Goal: Task Accomplishment & Management: Manage account settings

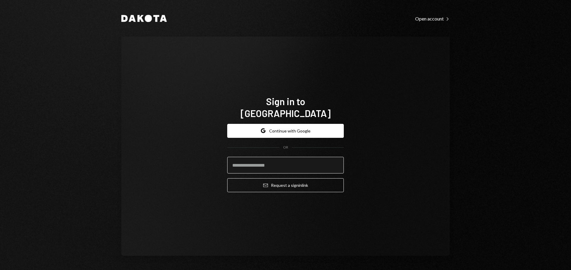
click at [272, 160] on input "email" at bounding box center [285, 165] width 117 height 17
type input "**********"
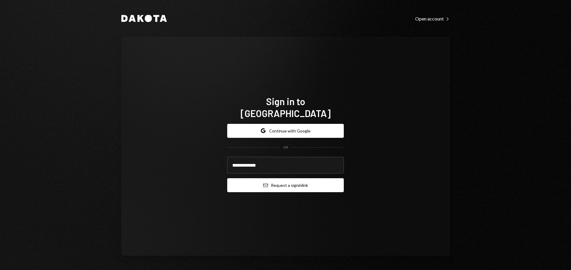
click at [263, 184] on icon "submit" at bounding box center [265, 186] width 5 height 4
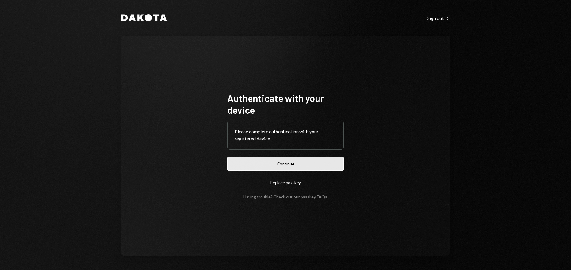
click at [260, 162] on button "Continue" at bounding box center [285, 164] width 117 height 14
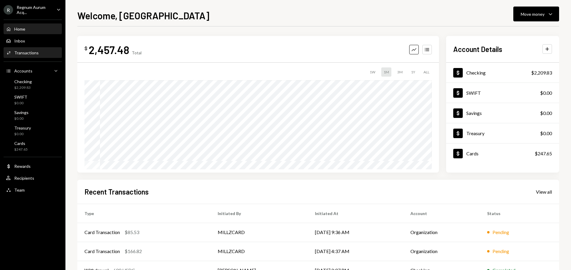
click at [43, 56] on div "Activities Transactions" at bounding box center [33, 53] width 54 height 10
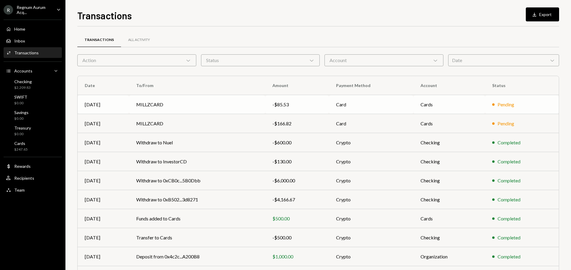
click at [444, 105] on td "Cards" at bounding box center [449, 104] width 72 height 19
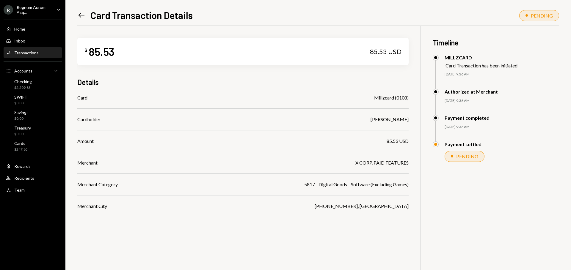
click at [80, 15] on icon "Left Arrow" at bounding box center [81, 15] width 8 height 8
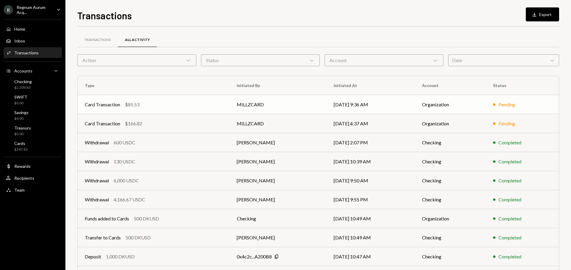
click at [212, 104] on div "Card Transaction $85.53" at bounding box center [154, 104] width 138 height 7
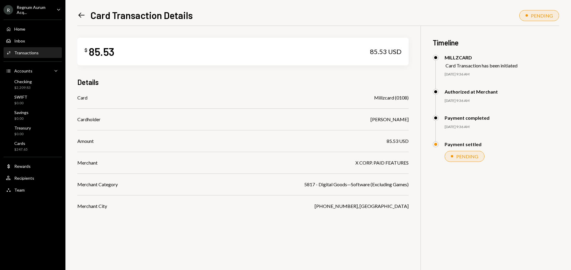
click at [79, 14] on icon at bounding box center [82, 15] width 6 height 5
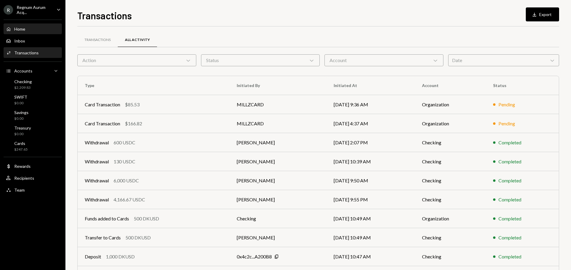
click at [34, 29] on div "Home Home" at bounding box center [33, 28] width 54 height 5
